Goal: Information Seeking & Learning: Learn about a topic

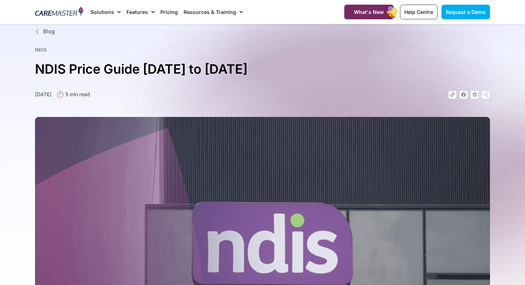
click at [328, 86] on div "Blog NDIS NDIS Price Guide 2025 to 2026 September 17, 2024 5 min read Link Face…" at bounding box center [262, 214] width 462 height 381
click at [168, 13] on link "Pricing" at bounding box center [169, 12] width 18 height 24
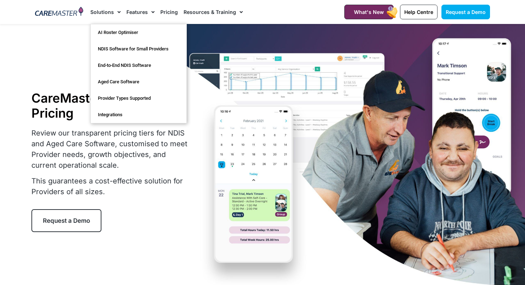
click at [108, 14] on link "Solutions" at bounding box center [105, 12] width 30 height 24
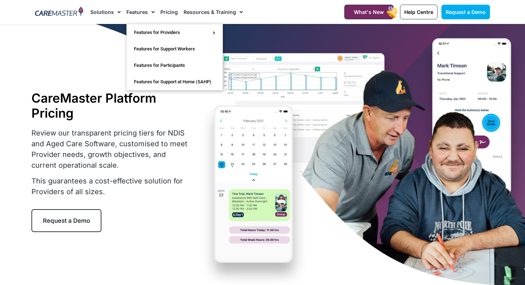
click at [137, 14] on link "Features" at bounding box center [141, 12] width 28 height 24
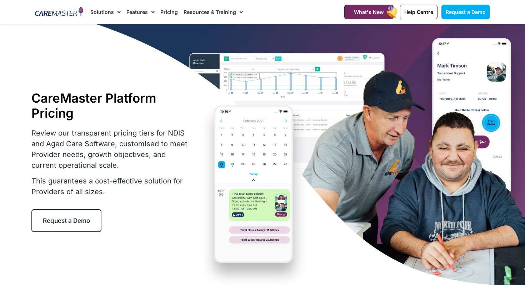
click at [167, 16] on link "Pricing" at bounding box center [169, 12] width 18 height 24
click at [167, 11] on link "Pricing" at bounding box center [169, 12] width 18 height 24
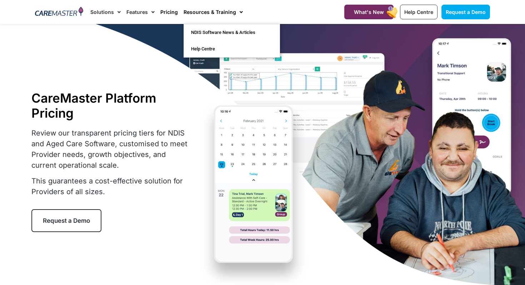
click at [201, 14] on link "Resources & Training" at bounding box center [213, 12] width 59 height 24
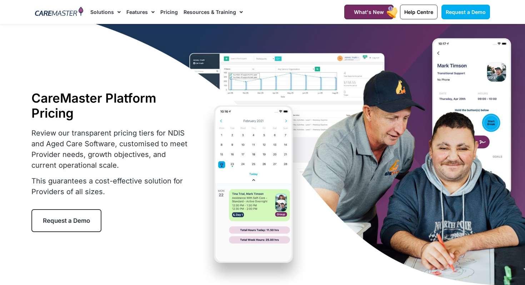
click at [205, 10] on link "Resources & Training" at bounding box center [213, 12] width 59 height 24
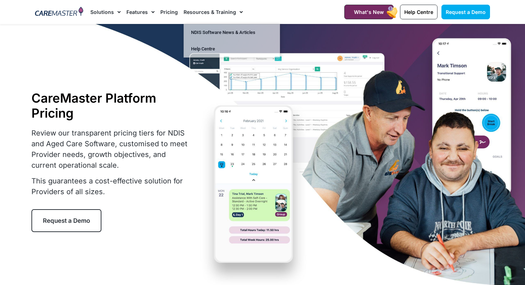
click at [163, 12] on link "Pricing" at bounding box center [169, 12] width 18 height 24
